Goal: Task Accomplishment & Management: Manage account settings

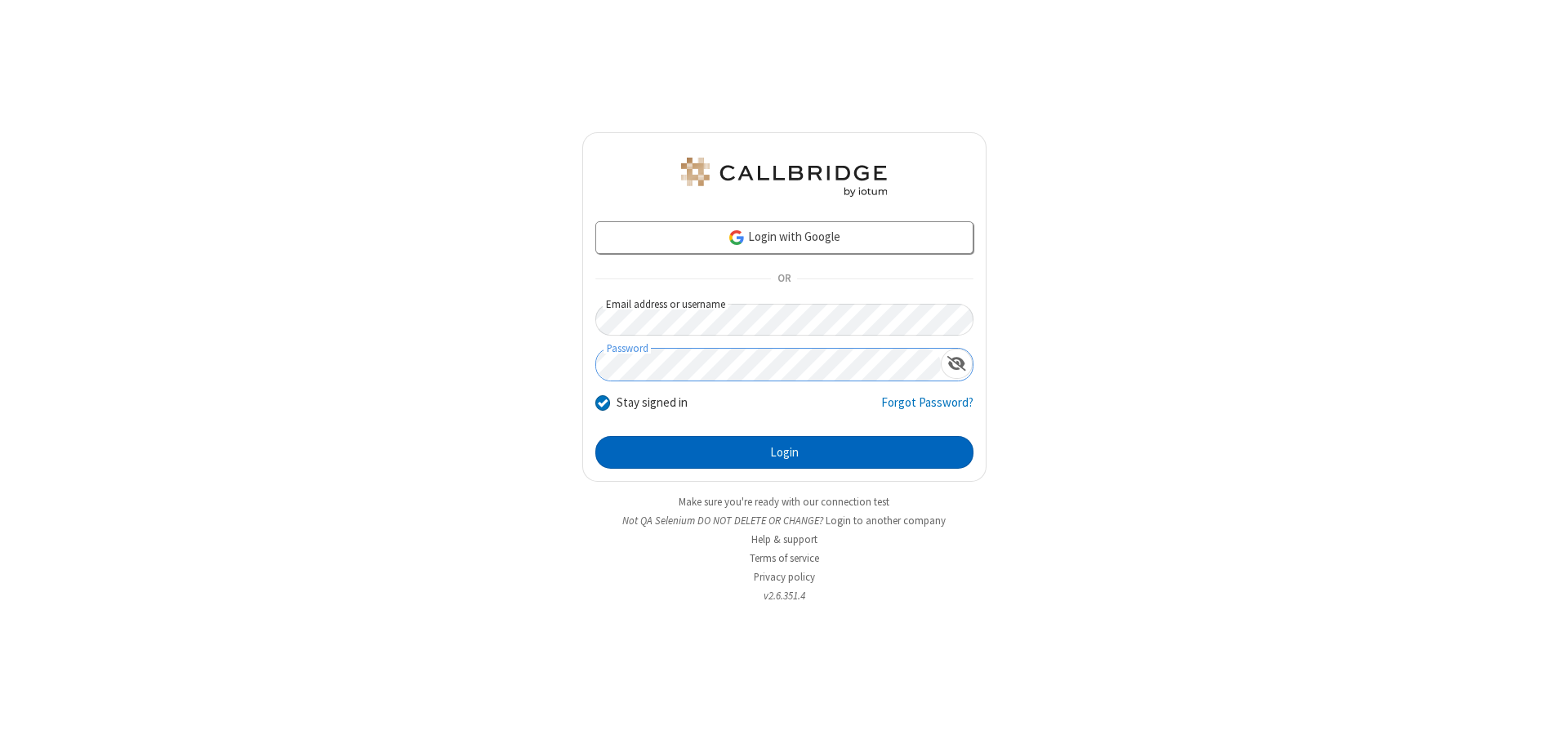
click at [784, 452] on button "Login" at bounding box center [784, 452] width 378 height 33
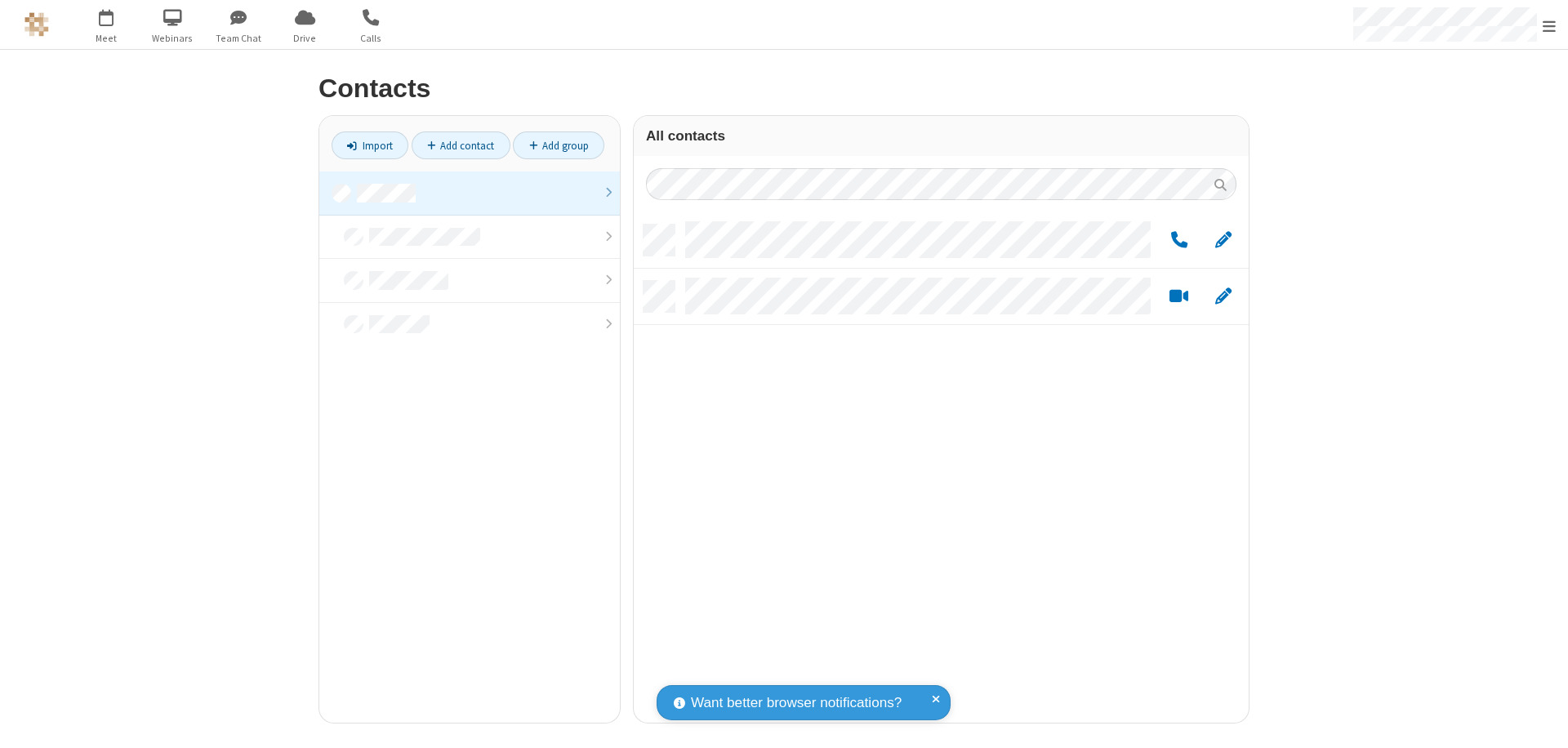
scroll to position [498, 602]
click at [469, 192] on link at bounding box center [469, 193] width 300 height 44
click at [1223, 239] on span "Edit" at bounding box center [1223, 241] width 16 height 21
